Goal: Information Seeking & Learning: Learn about a topic

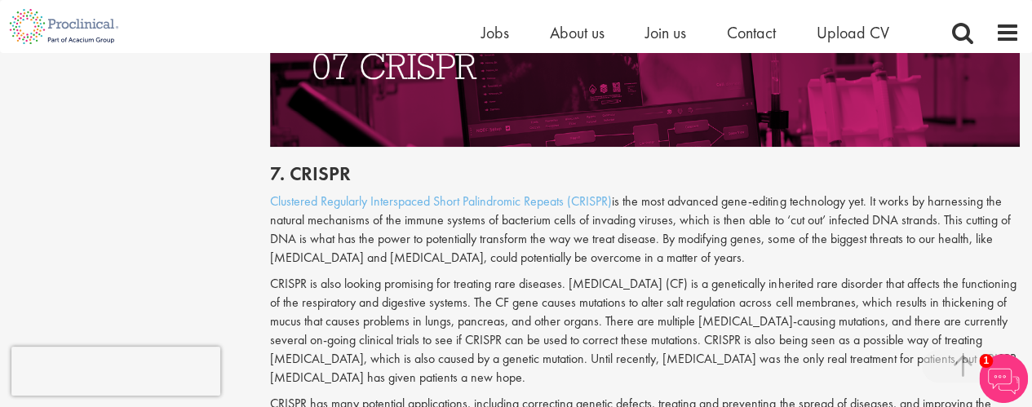
scroll to position [3673, 0]
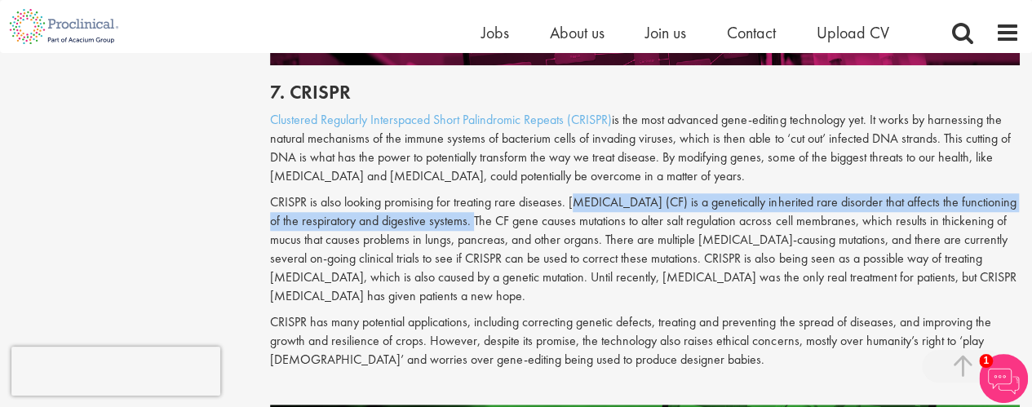
drag, startPoint x: 568, startPoint y: 166, endPoint x: 434, endPoint y: 188, distance: 135.7
click at [434, 193] on p "CRISPR is also looking promising for treating rare diseases. [MEDICAL_DATA] (CF…" at bounding box center [645, 249] width 750 height 112
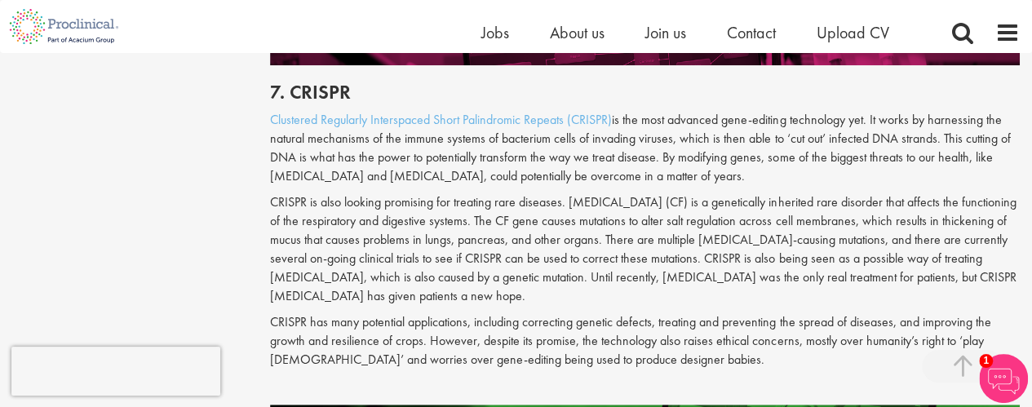
click at [476, 242] on p "CRISPR is also looking promising for treating rare diseases. [MEDICAL_DATA] (CF…" at bounding box center [645, 249] width 750 height 112
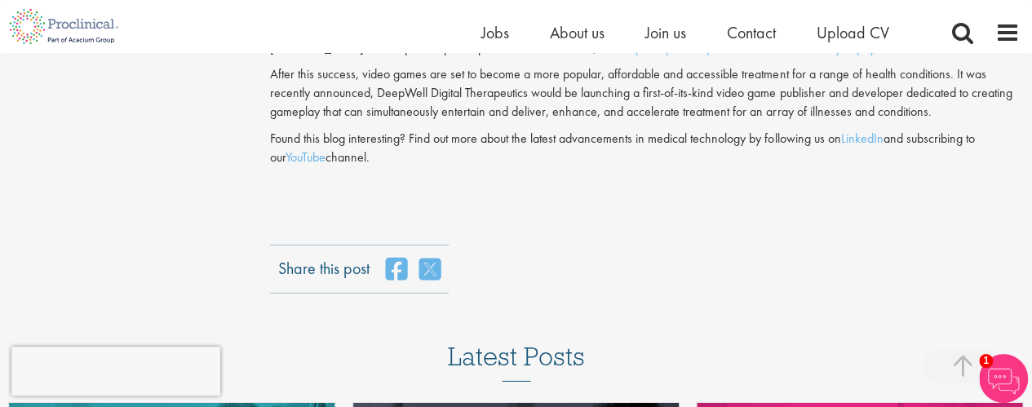
scroll to position [5795, 0]
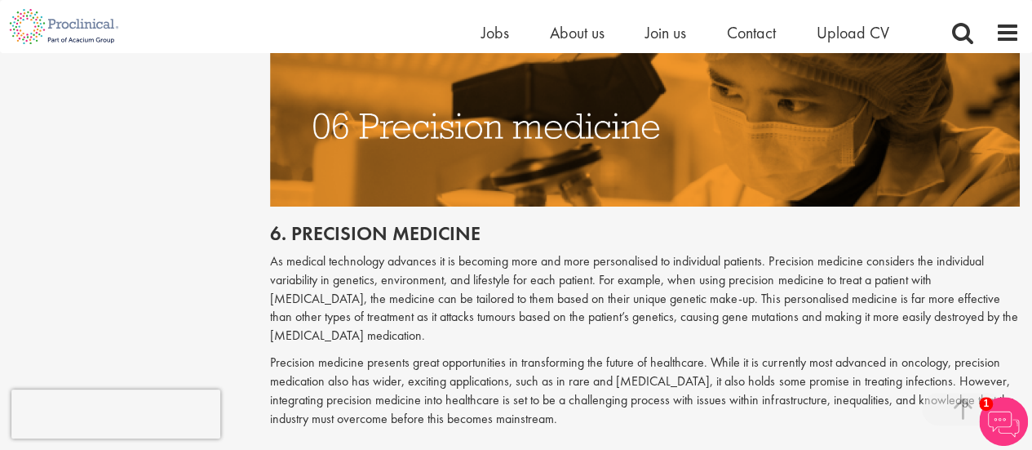
scroll to position [3440, 0]
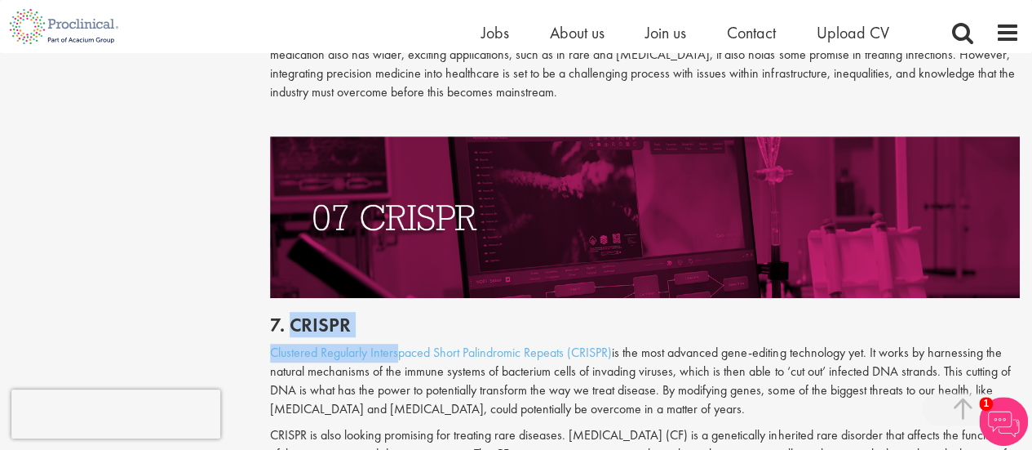
drag, startPoint x: 292, startPoint y: 285, endPoint x: 399, endPoint y: 303, distance: 108.4
click at [391, 314] on h2 "7. CRISPR" at bounding box center [645, 324] width 750 height 21
click at [379, 314] on h2 "7. CRISPR" at bounding box center [645, 324] width 750 height 21
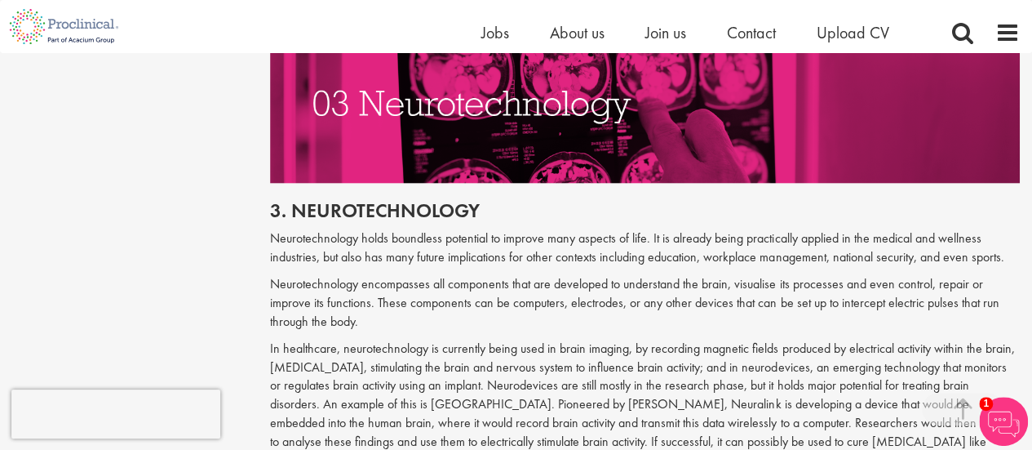
scroll to position [1726, 0]
